Goal: Information Seeking & Learning: Learn about a topic

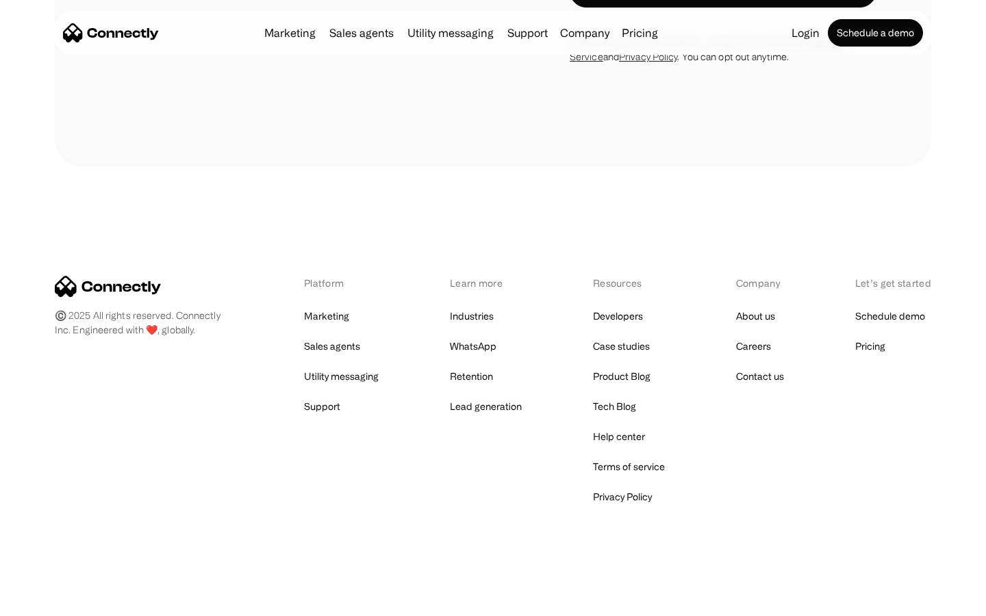
scroll to position [1453, 0]
